Goal: Task Accomplishment & Management: Manage account settings

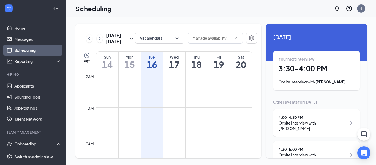
scroll to position [271, 0]
click at [317, 70] on h1 "3:30 - 4:00 PM" at bounding box center [317, 68] width 76 height 9
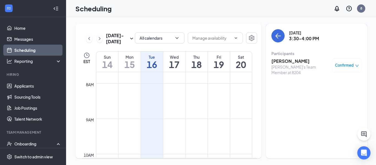
click at [287, 62] on h3 "[PERSON_NAME]" at bounding box center [300, 61] width 58 height 6
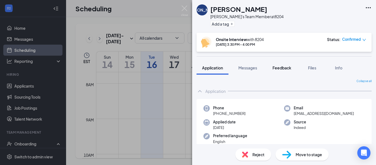
click at [289, 66] on span "Feedback" at bounding box center [282, 67] width 19 height 5
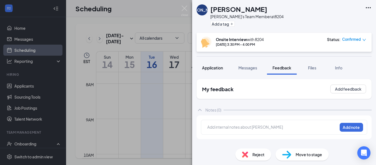
click at [228, 64] on button "Application" at bounding box center [213, 68] width 32 height 14
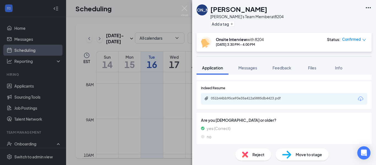
scroll to position [122, 0]
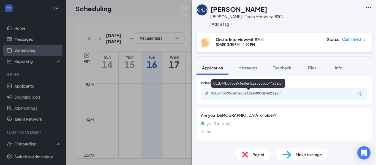
click at [266, 94] on div "051b44bb95ce93e35a412a5885db4423.pdf" at bounding box center [249, 93] width 77 height 4
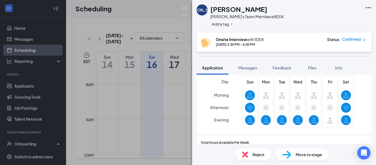
scroll to position [245, 0]
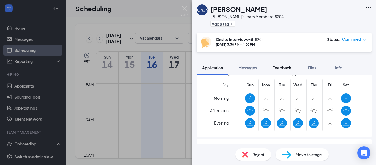
click at [281, 66] on span "Feedback" at bounding box center [282, 67] width 19 height 5
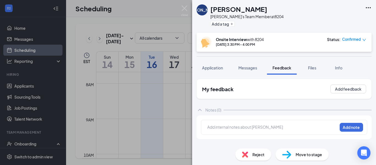
click at [263, 131] on div at bounding box center [272, 128] width 130 height 8
click at [259, 128] on div at bounding box center [273, 127] width 130 height 6
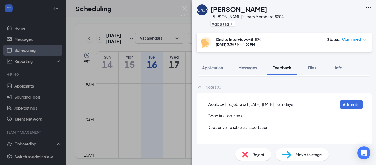
scroll to position [28, 0]
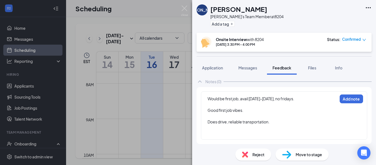
click at [237, 131] on div at bounding box center [273, 133] width 130 height 6
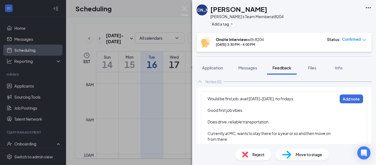
scroll to position [46, 0]
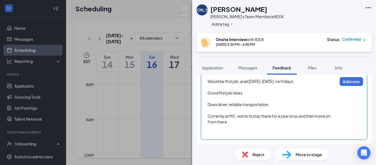
click at [246, 134] on div at bounding box center [273, 133] width 130 height 6
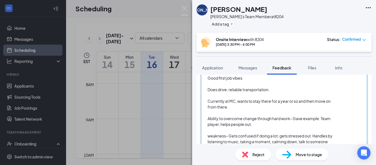
scroll to position [66, 0]
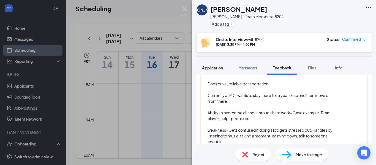
click at [217, 65] on span "Application" at bounding box center [212, 67] width 21 height 5
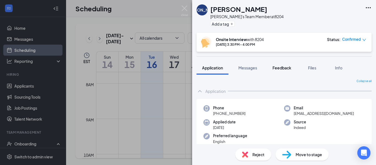
click at [290, 66] on span "Feedback" at bounding box center [282, 67] width 19 height 5
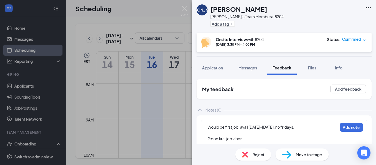
click at [308, 127] on div "Would be first job, avail [DATE]-[DATE], no fridays." at bounding box center [273, 127] width 130 height 6
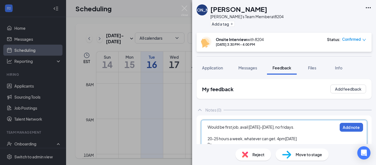
scroll to position [3, 0]
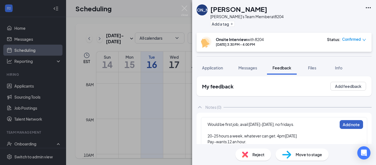
click at [344, 127] on button "Add note" at bounding box center [351, 124] width 23 height 9
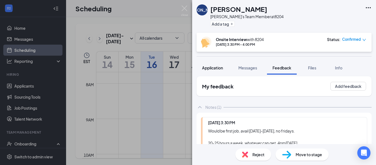
click at [210, 67] on span "Application" at bounding box center [212, 67] width 21 height 5
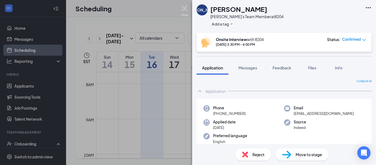
click at [186, 6] on img at bounding box center [184, 11] width 7 height 11
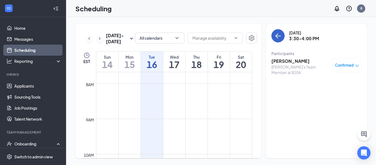
click at [279, 39] on button "back-button" at bounding box center [277, 35] width 13 height 13
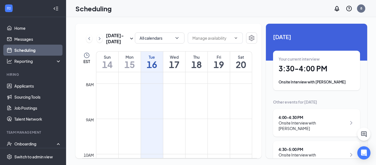
click at [332, 121] on div "Onsite Interview with [PERSON_NAME]" at bounding box center [313, 125] width 68 height 11
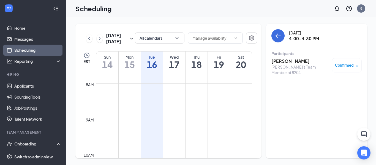
click at [289, 61] on h3 "[PERSON_NAME]" at bounding box center [300, 61] width 58 height 6
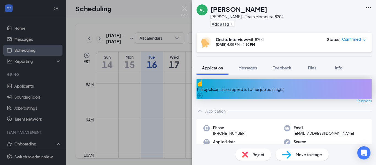
click at [296, 80] on div "This applicant also applied to 1 other job posting(s)" at bounding box center [284, 89] width 175 height 20
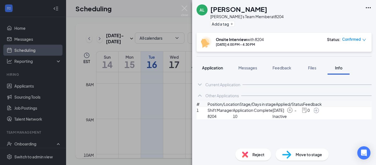
click at [226, 66] on button "Application" at bounding box center [213, 68] width 32 height 14
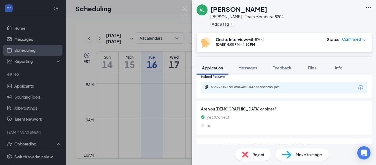
scroll to position [153, 0]
